Goal: Information Seeking & Learning: Learn about a topic

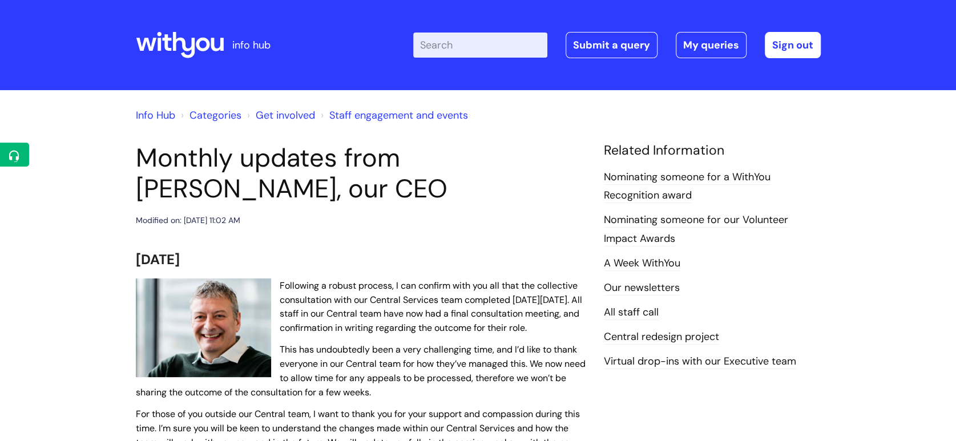
click at [194, 46] on icon at bounding box center [183, 45] width 22 height 26
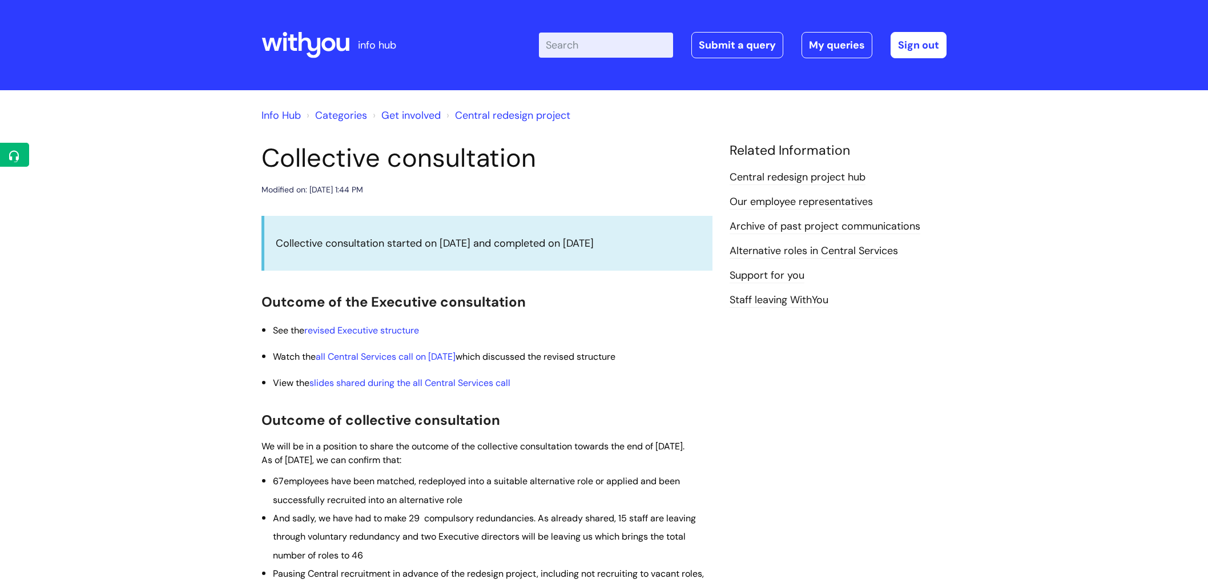
scroll to position [380, 0]
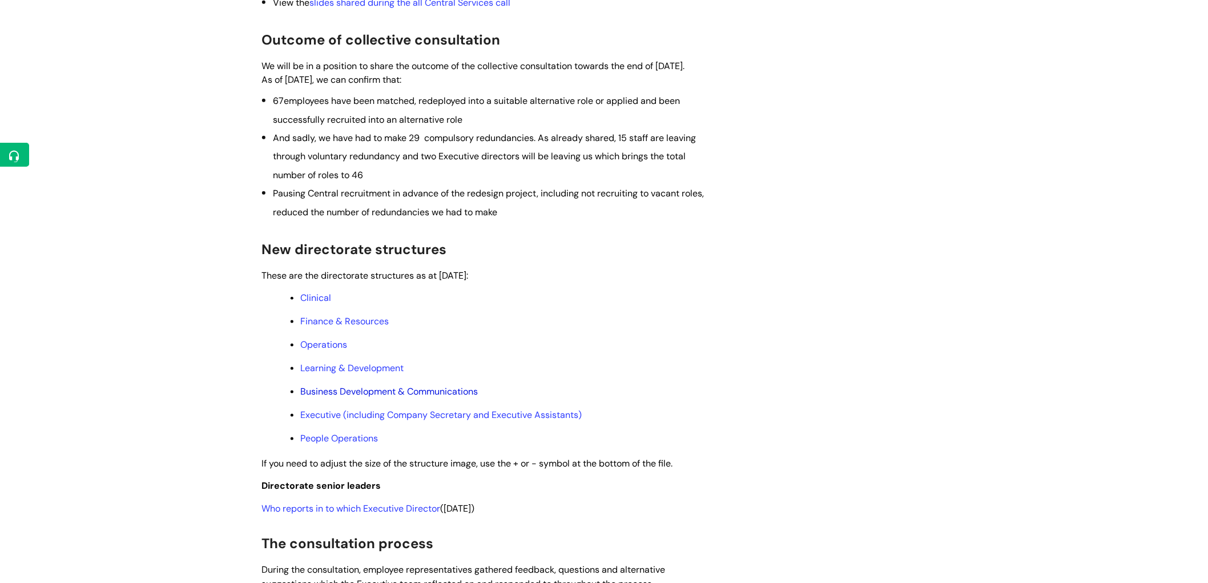
click at [387, 397] on link "Business Development & Communications" at bounding box center [389, 391] width 178 height 12
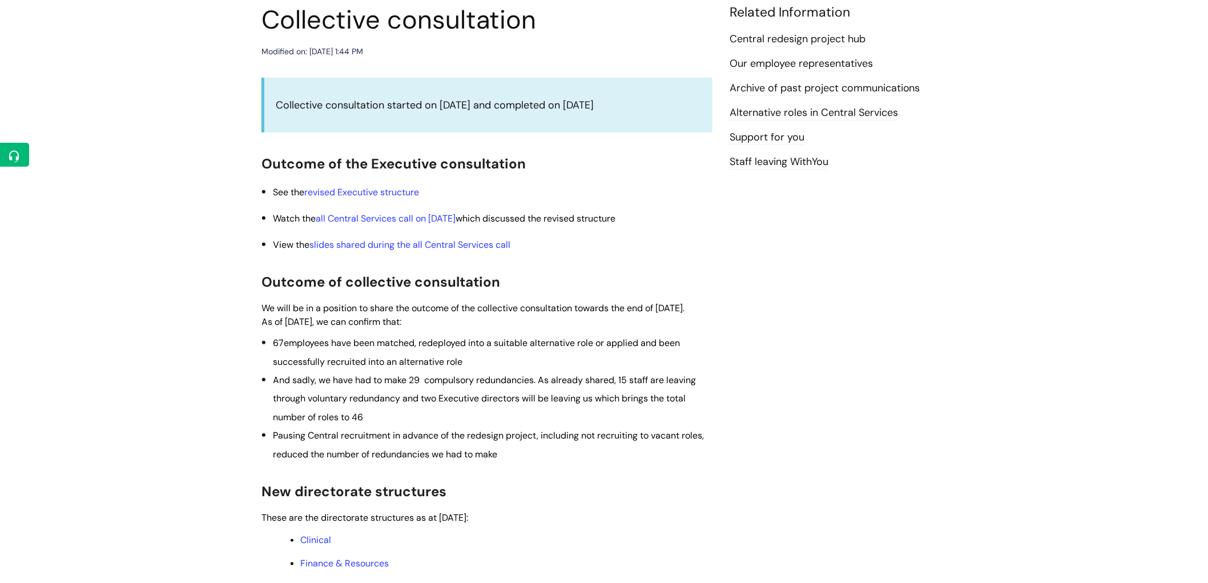
scroll to position [63, 0]
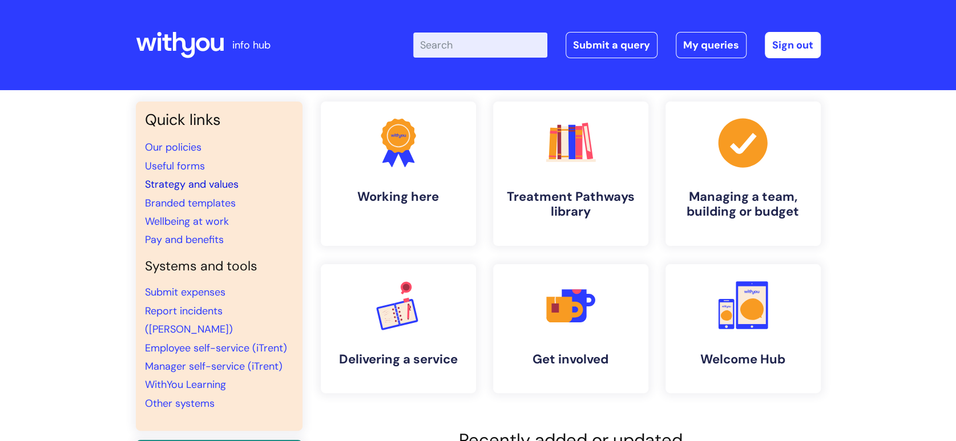
click at [185, 186] on link "Strategy and values" at bounding box center [192, 185] width 94 height 14
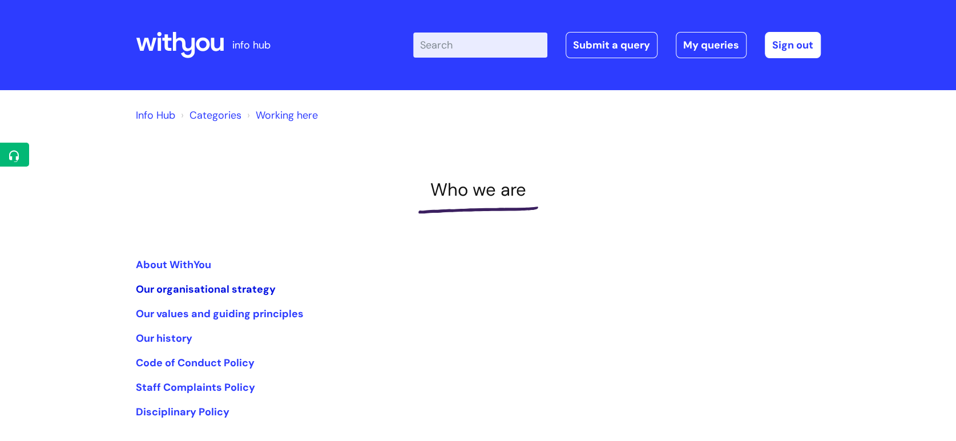
click at [206, 285] on link "Our organisational strategy" at bounding box center [206, 290] width 140 height 14
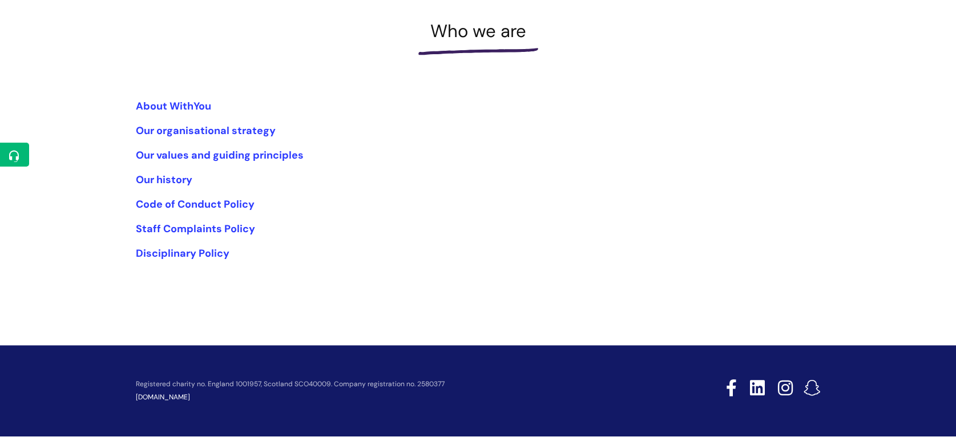
scroll to position [172, 0]
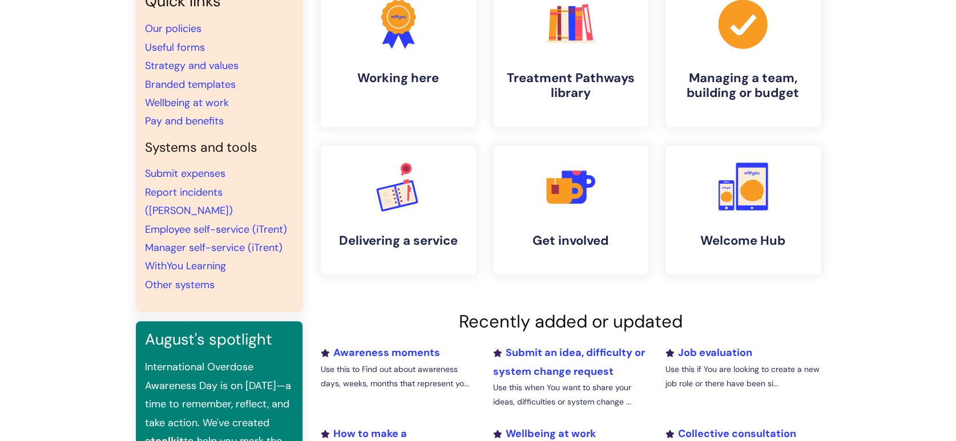
scroll to position [127, 0]
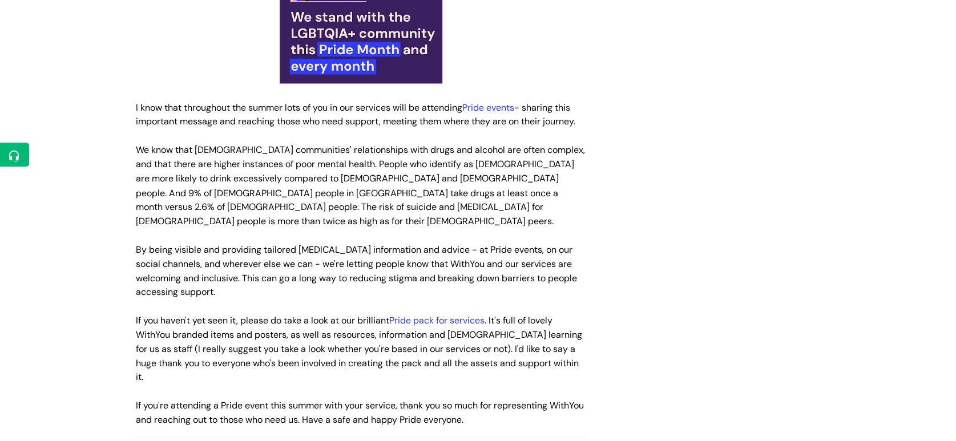
scroll to position [1269, 0]
